Goal: Find specific page/section: Find specific page/section

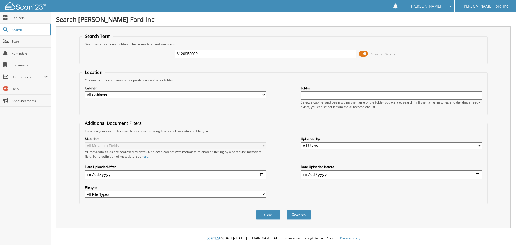
type input "6120952002"
click at [287, 210] on button "Search" at bounding box center [299, 215] width 24 height 10
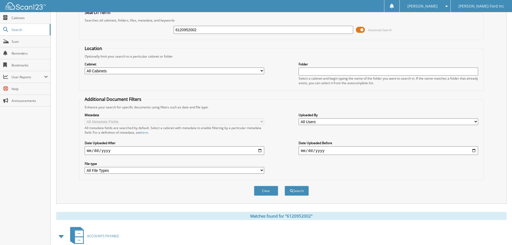
scroll to position [85, 0]
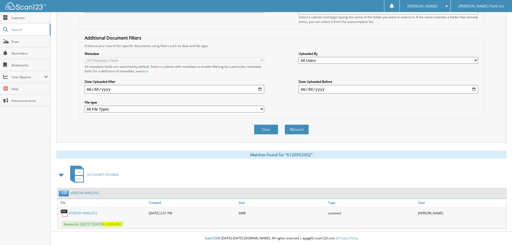
click at [89, 214] on link "VERIZON WIRELESS" at bounding box center [83, 213] width 29 height 5
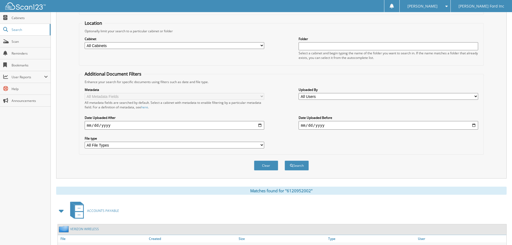
scroll to position [0, 0]
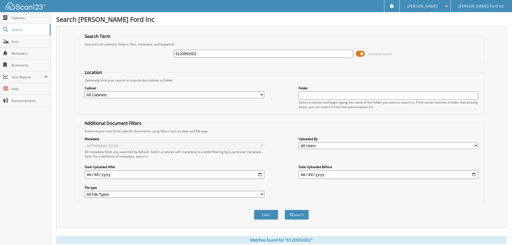
drag, startPoint x: 200, startPoint y: 52, endPoint x: 153, endPoint y: 49, distance: 46.9
click at [153, 49] on div "6120952002 Advanced Search" at bounding box center [281, 53] width 399 height 15
paste input "1494218835"
type input "1494218835"
click at [285, 210] on button "Search" at bounding box center [297, 215] width 24 height 10
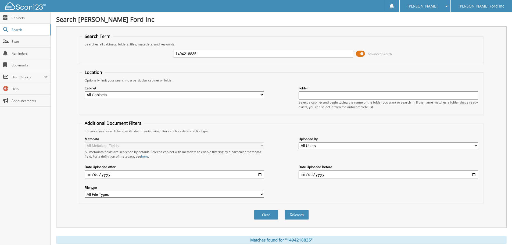
scroll to position [85, 0]
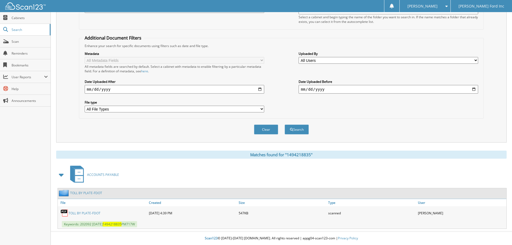
click at [88, 213] on link "TOLL BY PLATE-FDOT" at bounding box center [85, 213] width 32 height 5
